Goal: Task Accomplishment & Management: Manage account settings

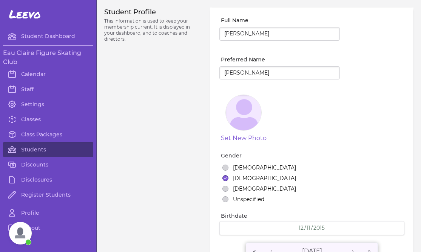
select select "WI"
select select "3"
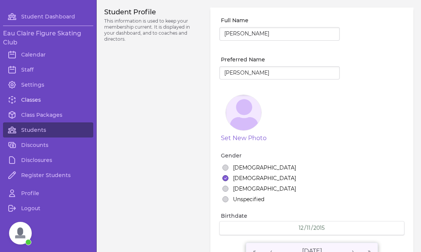
click at [32, 103] on link "Classes" at bounding box center [48, 99] width 90 height 15
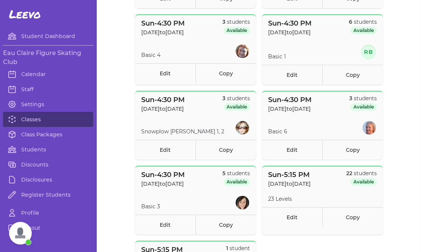
scroll to position [307, 0]
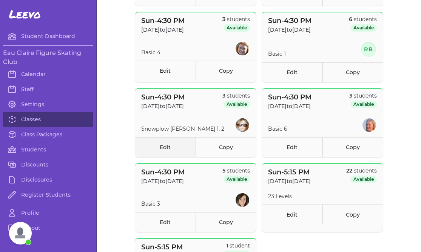
click at [167, 147] on link "Edit" at bounding box center [165, 147] width 60 height 20
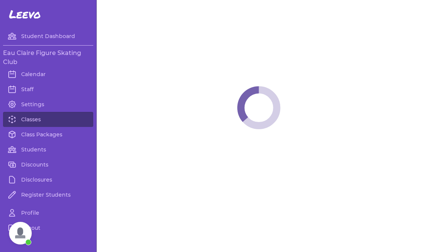
select select "0"
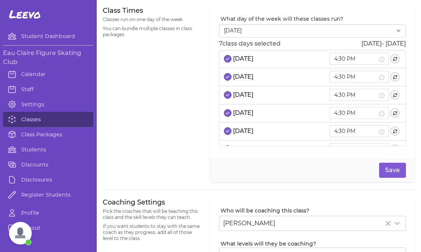
click at [18, 238] on span "Open chat" at bounding box center [20, 233] width 23 height 23
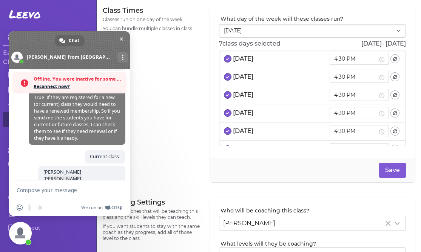
scroll to position [667, 0]
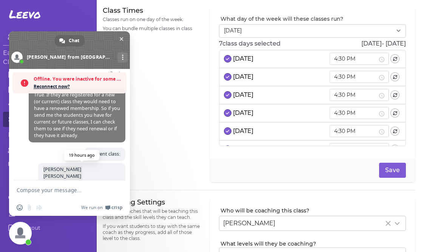
drag, startPoint x: 111, startPoint y: 165, endPoint x: 70, endPoint y: 158, distance: 42.1
copy span "[PERSON_NAME] [PERSON_NAME] [PERSON_NAME] [PERSON_NAME] [PERSON_NAME] [PERSON_N…"
click at [120, 42] on span "Close chat" at bounding box center [121, 39] width 8 height 8
